Goal: Information Seeking & Learning: Learn about a topic

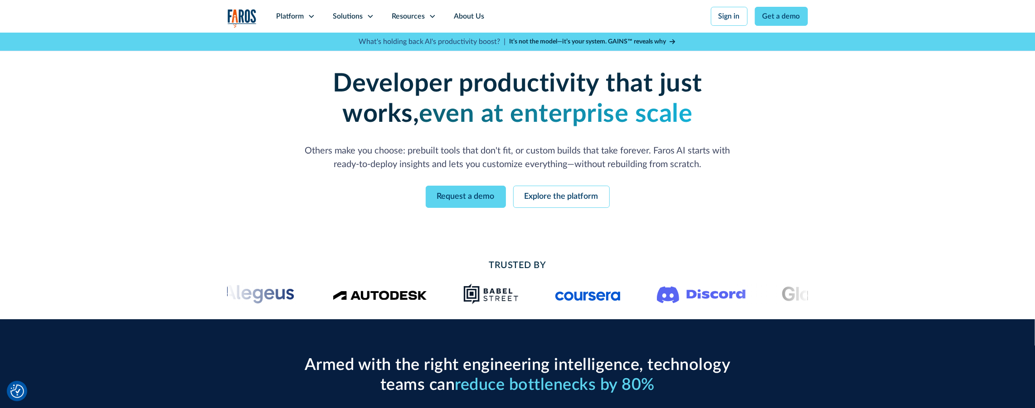
click at [362, 15] on div "Solutions" at bounding box center [348, 16] width 30 height 11
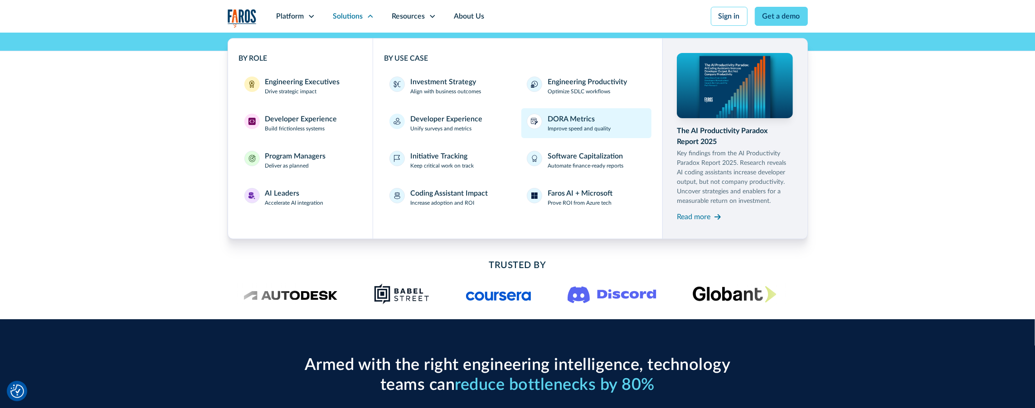
click at [554, 118] on div "DORA Metrics" at bounding box center [570, 119] width 47 height 11
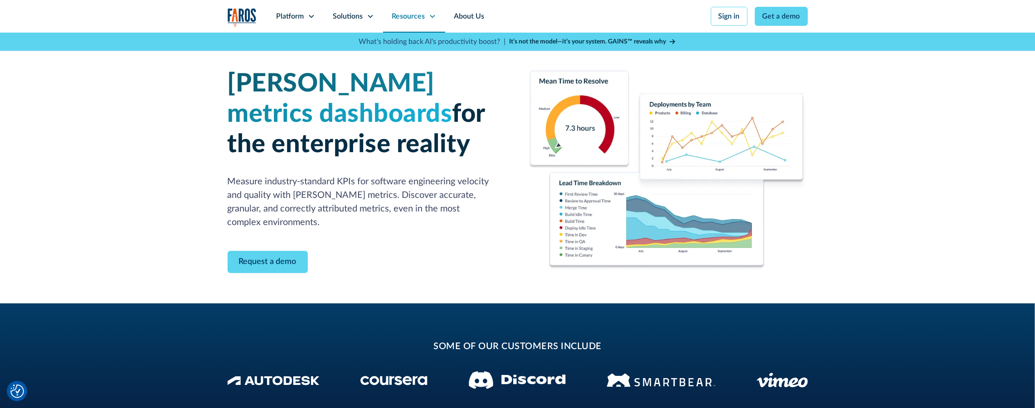
click at [423, 17] on div "Resources" at bounding box center [408, 16] width 33 height 11
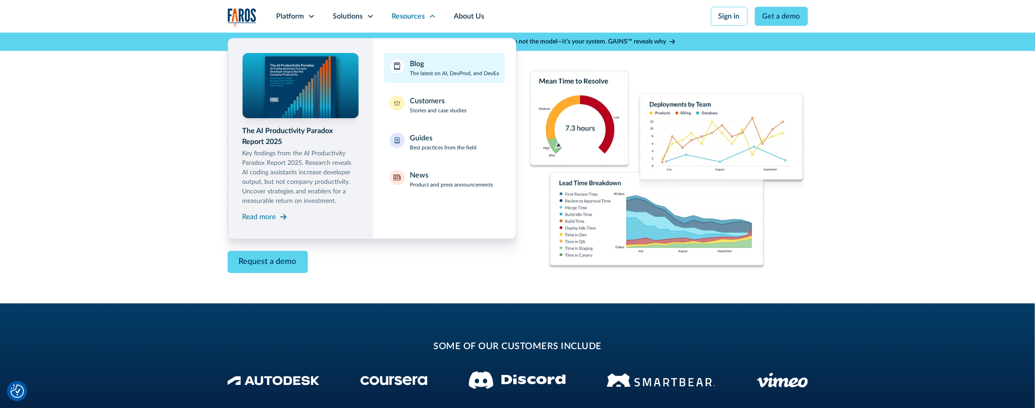
click at [423, 64] on div "Blog" at bounding box center [417, 63] width 14 height 11
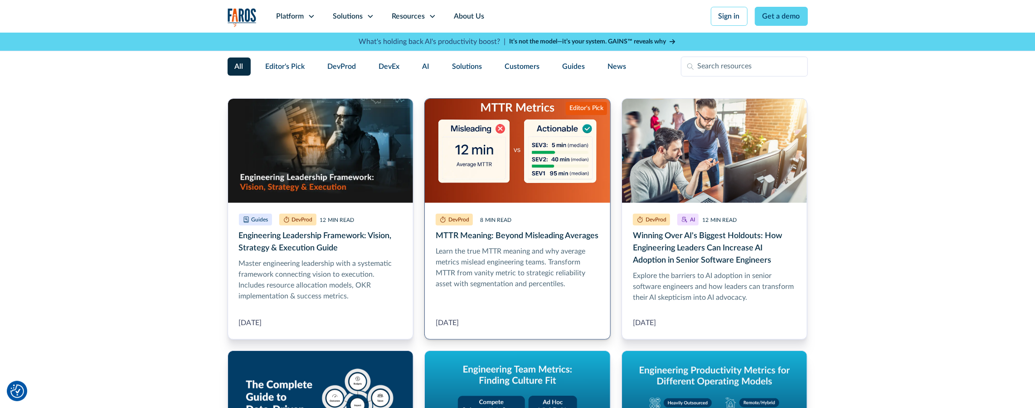
scroll to position [218, 0]
